Goal: Task Accomplishment & Management: Manage account settings

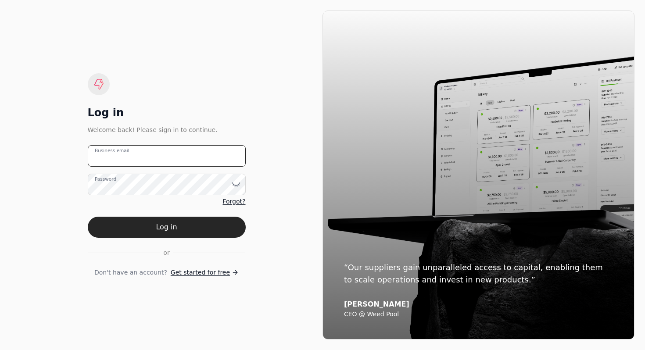
click at [183, 156] on email "Business email" at bounding box center [167, 156] width 158 height 22
type email "[EMAIL_ADDRESS][DOMAIN_NAME]"
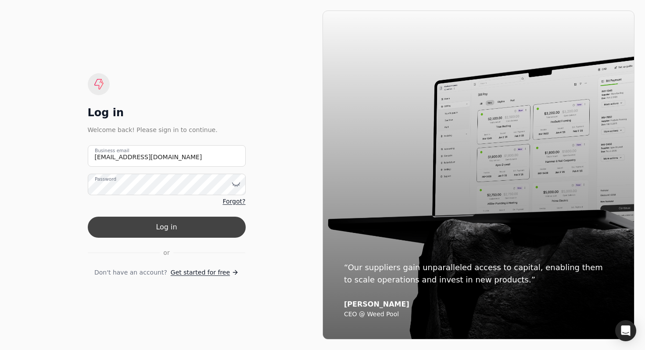
click at [162, 226] on button "Log in" at bounding box center [167, 227] width 158 height 21
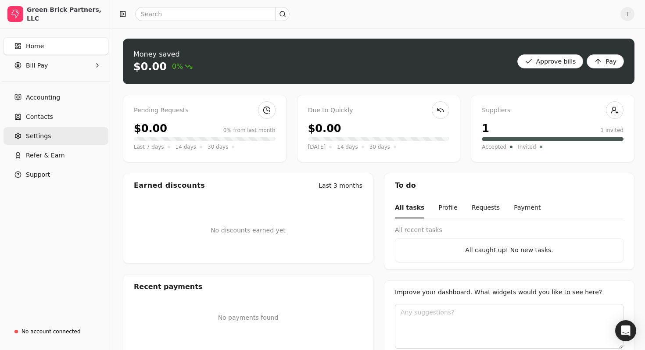
click at [88, 137] on link "Settings" at bounding box center [56, 136] width 105 height 18
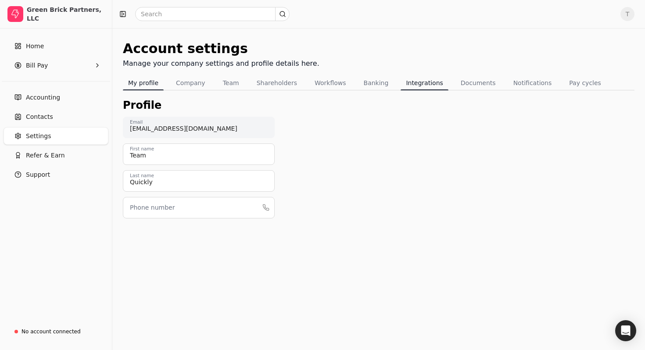
click at [420, 84] on button "Integrations" at bounding box center [424, 83] width 47 height 14
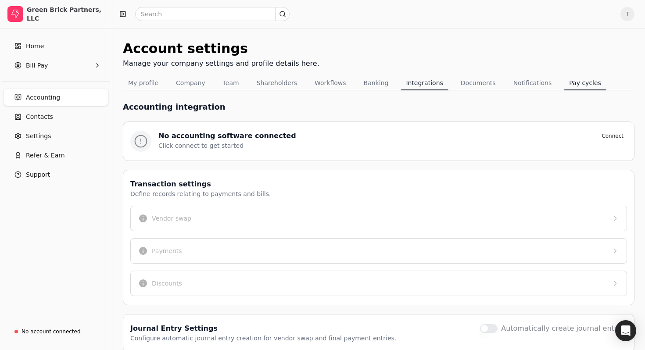
click at [571, 83] on button "Pay cycles" at bounding box center [585, 83] width 43 height 14
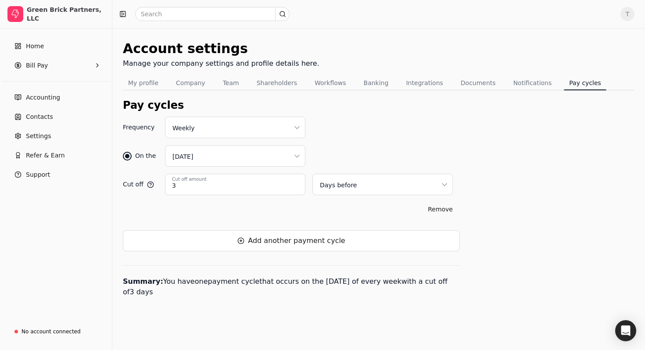
click at [370, 110] on div "Pay cycles" at bounding box center [379, 105] width 512 height 16
click at [46, 65] on span "Bill Pay" at bounding box center [37, 65] width 22 height 9
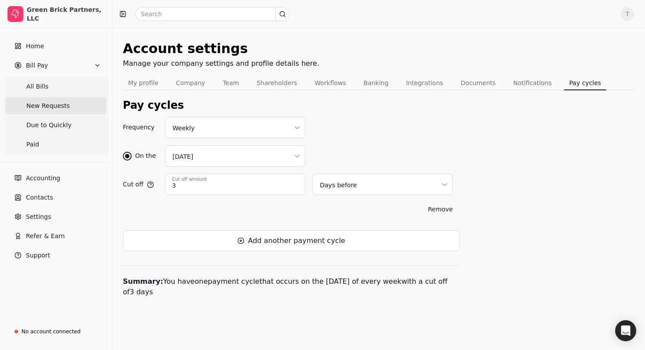
click at [52, 103] on span "New Requests" at bounding box center [47, 105] width 43 height 9
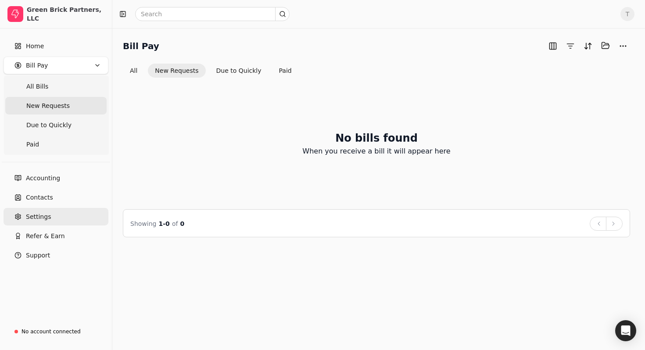
click at [70, 212] on link "Settings" at bounding box center [56, 217] width 105 height 18
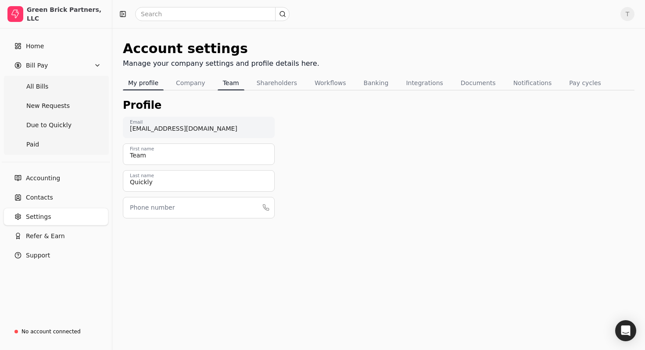
click at [228, 81] on button "Team" at bounding box center [231, 83] width 27 height 14
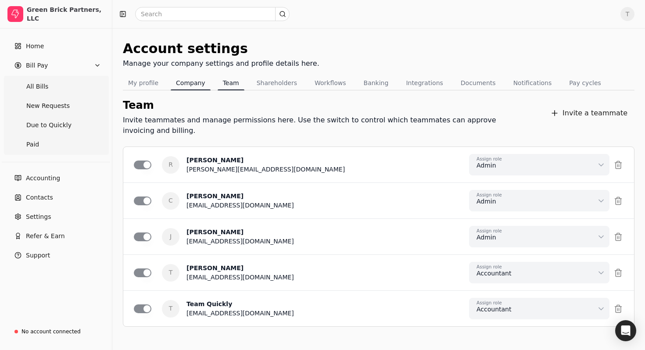
click at [186, 82] on button "Company" at bounding box center [191, 83] width 40 height 14
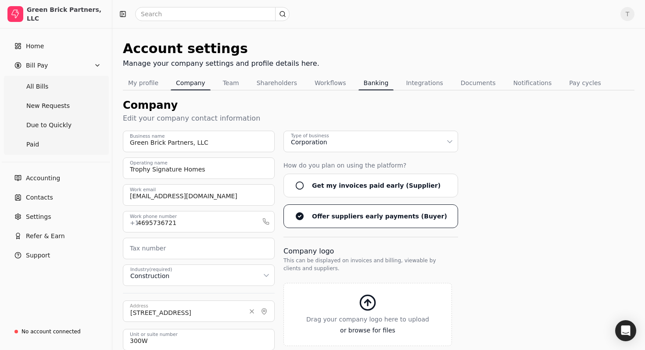
click at [367, 79] on button "Banking" at bounding box center [377, 83] width 36 height 14
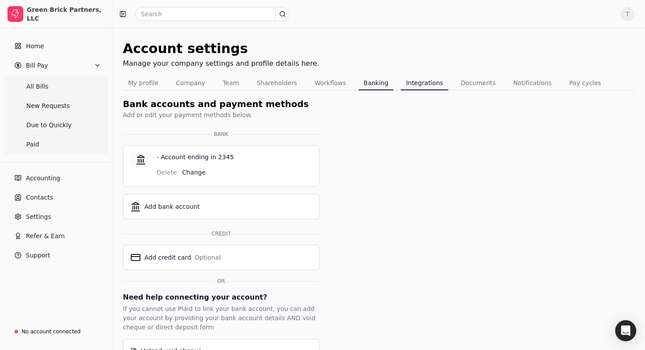
click at [406, 90] on div "Tabs" at bounding box center [424, 90] width 47 height 1
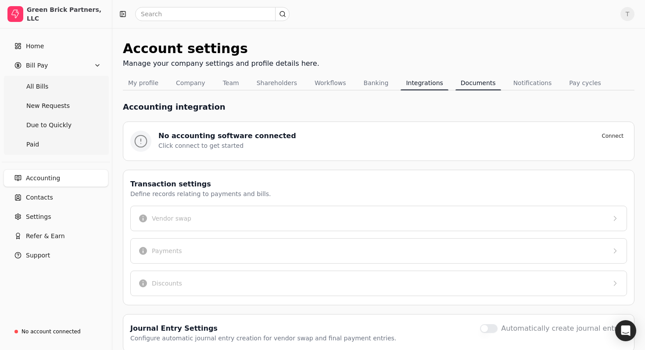
click at [461, 83] on button "Documents" at bounding box center [479, 83] width 46 height 14
